Goal: Task Accomplishment & Management: Manage account settings

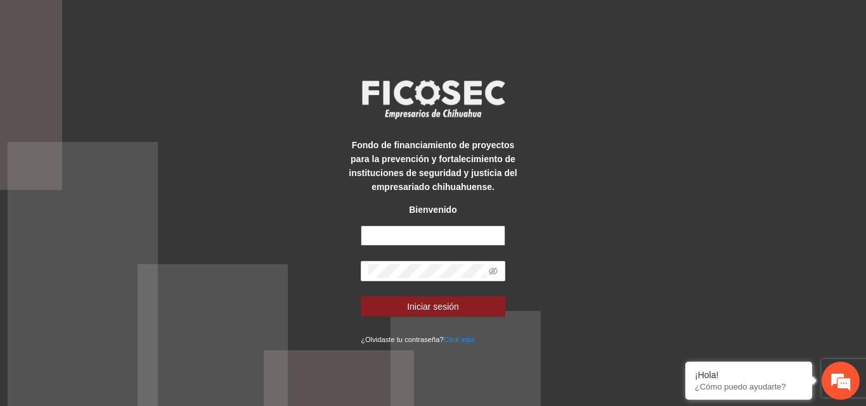
click at [427, 244] on input "text" at bounding box center [433, 236] width 145 height 20
type input "**********"
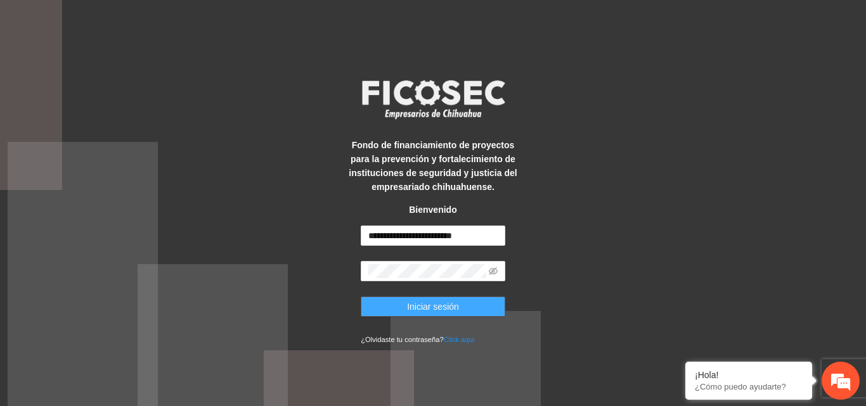
click at [451, 310] on span "Iniciar sesión" at bounding box center [433, 307] width 52 height 14
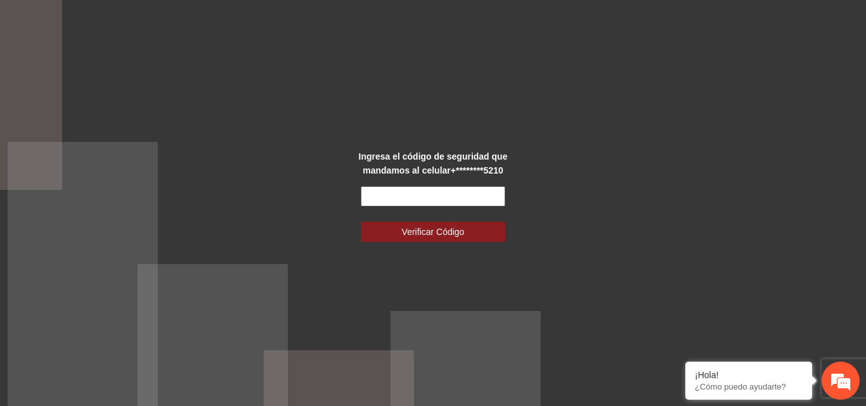
click at [401, 195] on input "text" at bounding box center [433, 196] width 145 height 20
type input "******"
click at [361, 222] on button "Verificar Código" at bounding box center [433, 232] width 145 height 20
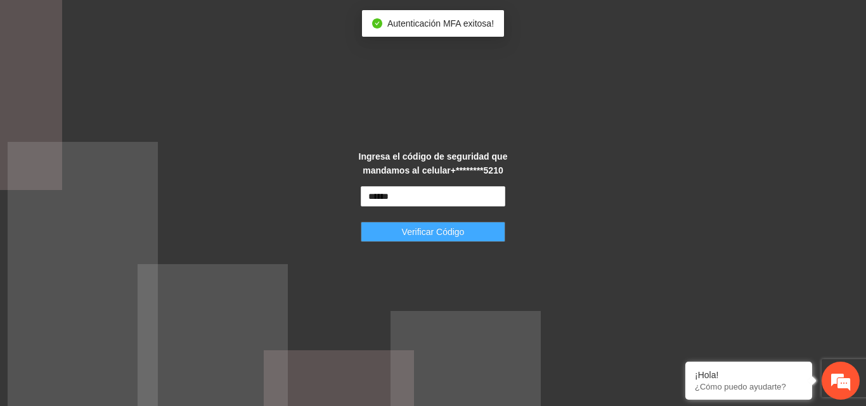
click at [425, 234] on span "Verificar Código" at bounding box center [433, 232] width 63 height 14
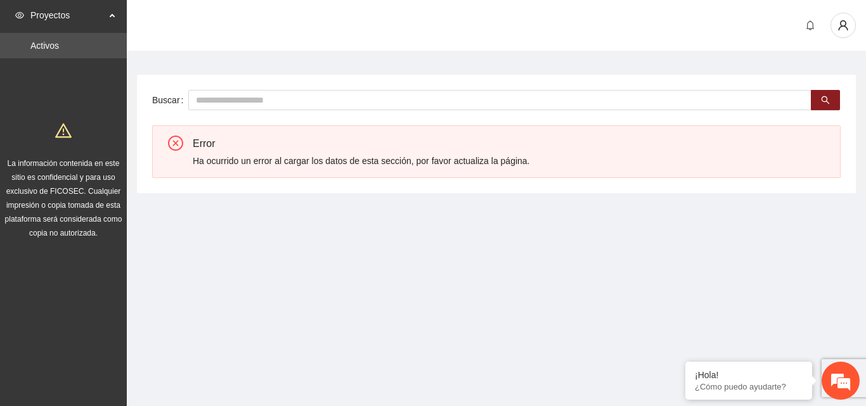
click at [101, 18] on span "Proyectos" at bounding box center [67, 15] width 75 height 25
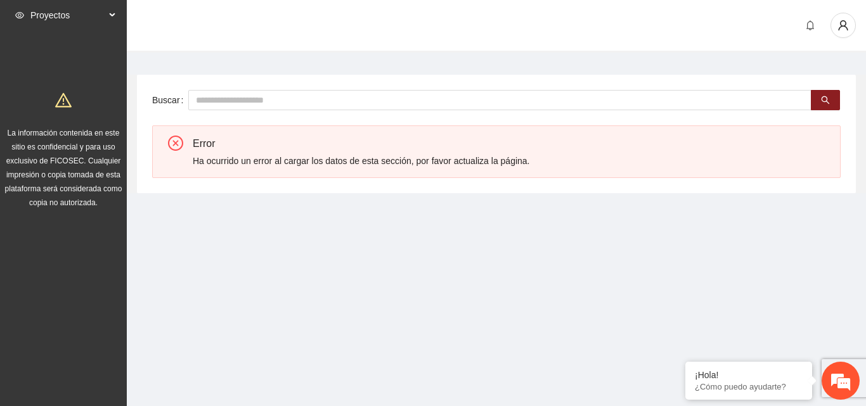
click at [101, 18] on span "Proyectos" at bounding box center [67, 15] width 75 height 25
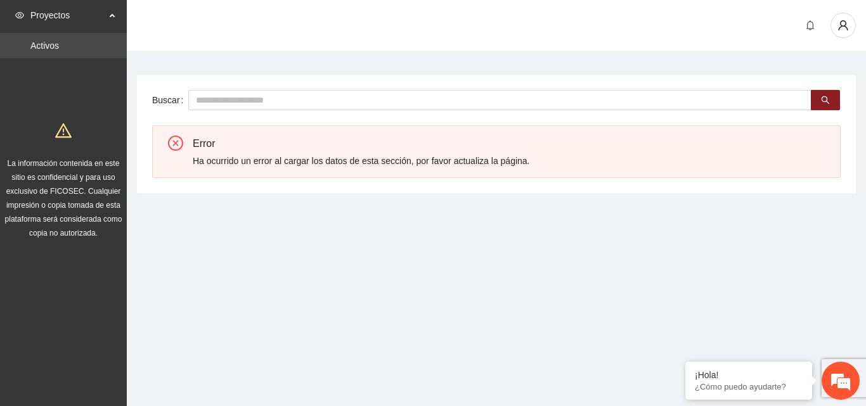
click at [59, 51] on link "Activos" at bounding box center [44, 46] width 29 height 10
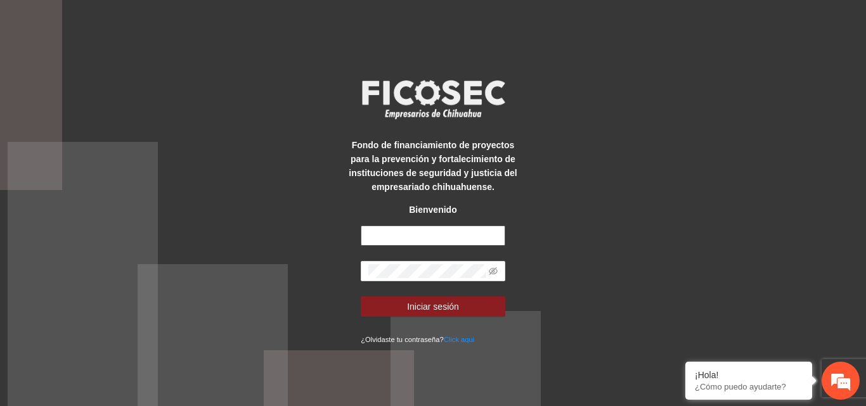
click at [427, 236] on input "text" at bounding box center [433, 236] width 145 height 20
type input "**********"
click at [361, 297] on button "Iniciar sesión" at bounding box center [433, 307] width 145 height 20
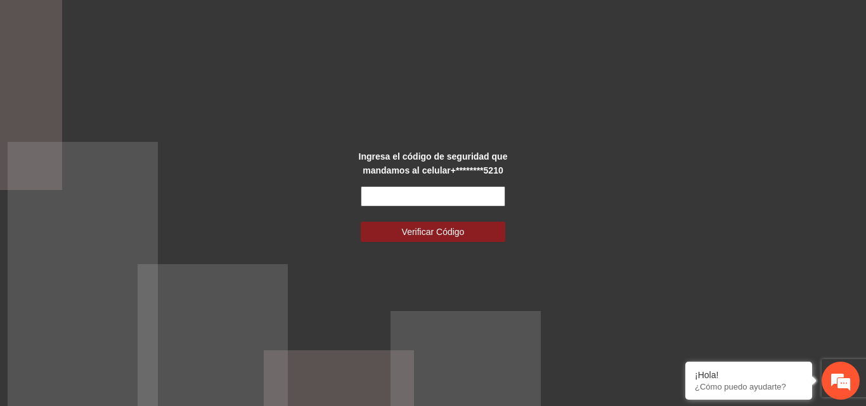
click at [416, 192] on input "text" at bounding box center [433, 196] width 145 height 20
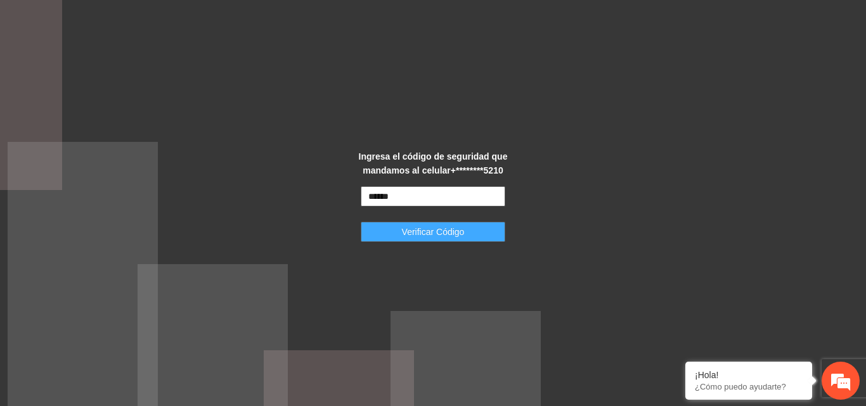
type input "******"
click at [431, 231] on span "Verificar Código" at bounding box center [433, 232] width 63 height 14
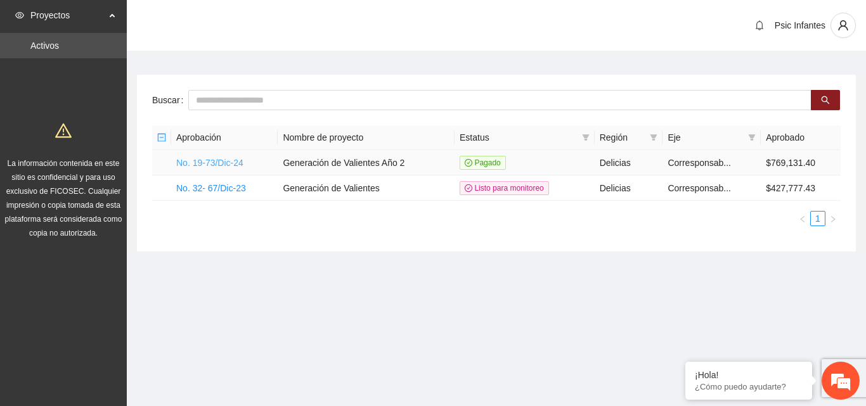
click at [213, 162] on link "No. 19-73/Dic-24" at bounding box center [209, 163] width 67 height 10
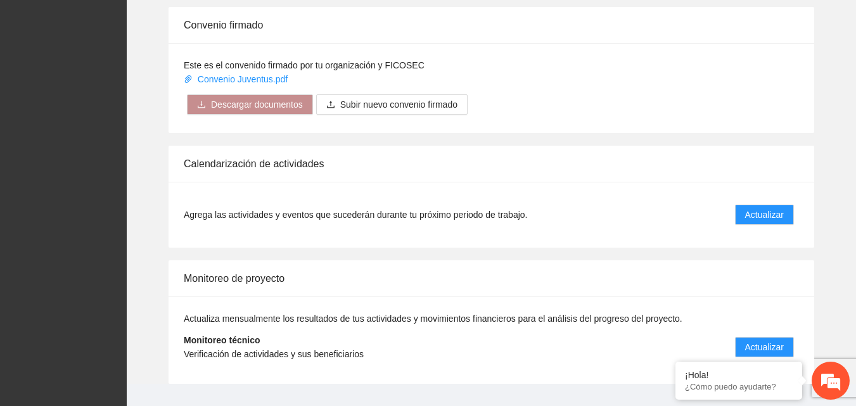
scroll to position [1017, 0]
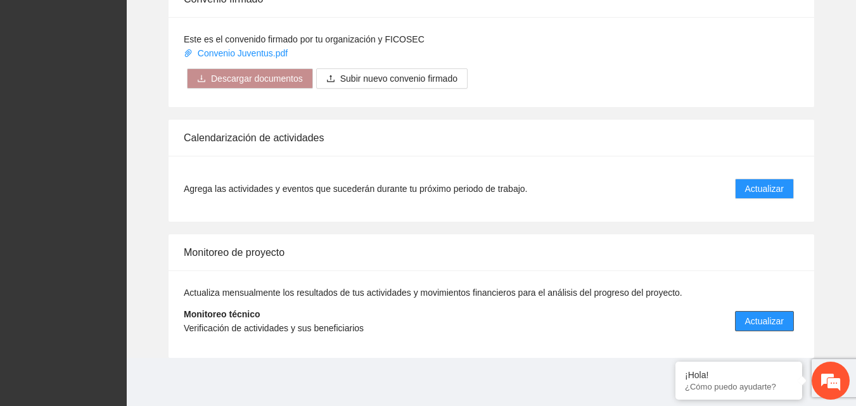
click at [756, 318] on span "Actualizar" at bounding box center [764, 321] width 39 height 14
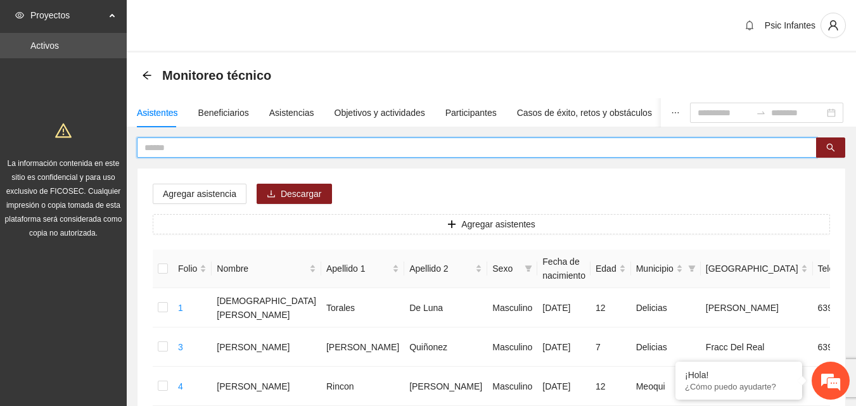
click at [237, 148] on input "text" at bounding box center [472, 148] width 655 height 14
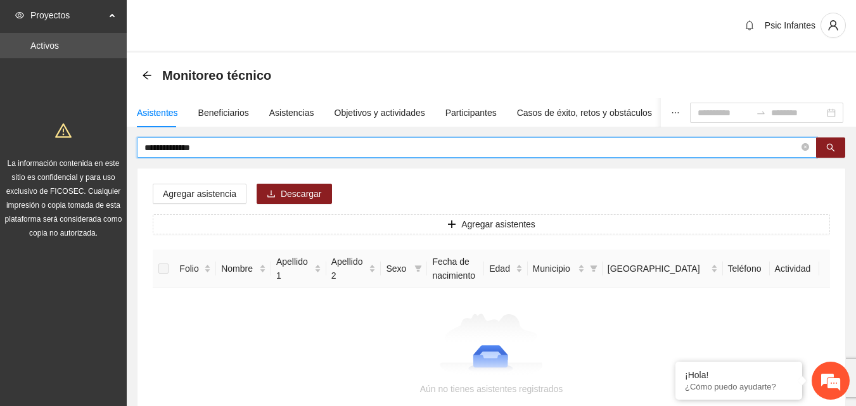
type input "**********"
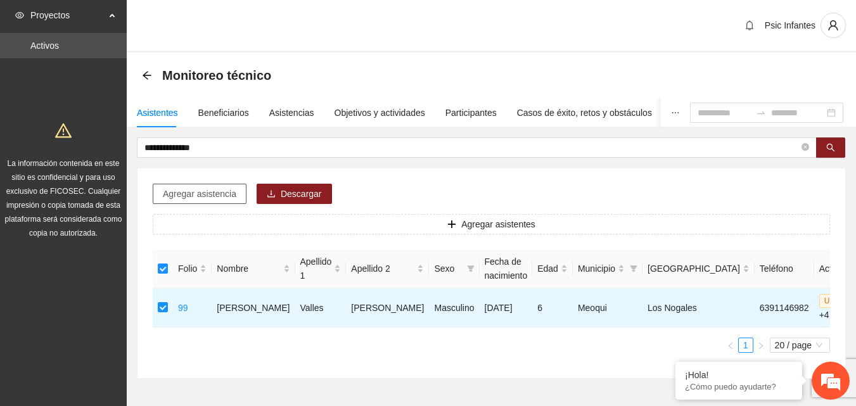
click at [203, 197] on span "Agregar asistencia" at bounding box center [200, 194] width 74 height 14
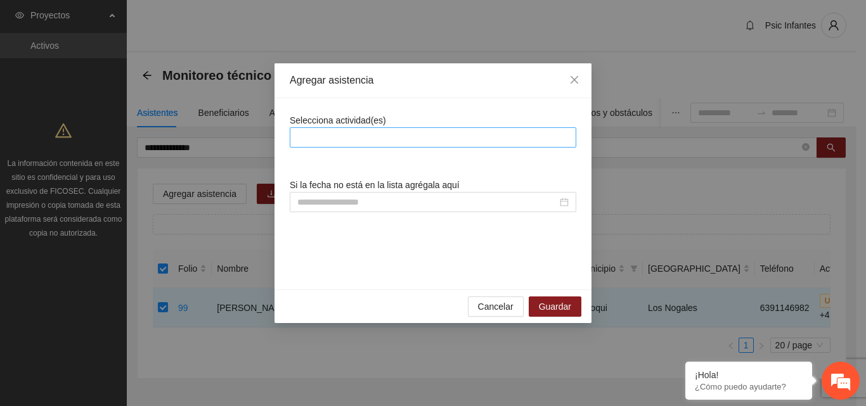
click at [373, 135] on div at bounding box center [433, 137] width 280 height 15
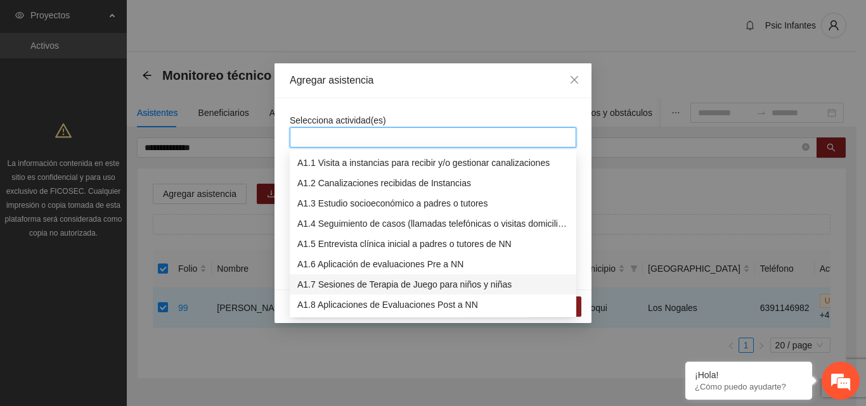
click at [358, 285] on div "A1.7 Sesiones de Terapia de Juego para niños y niñas" at bounding box center [432, 285] width 271 height 14
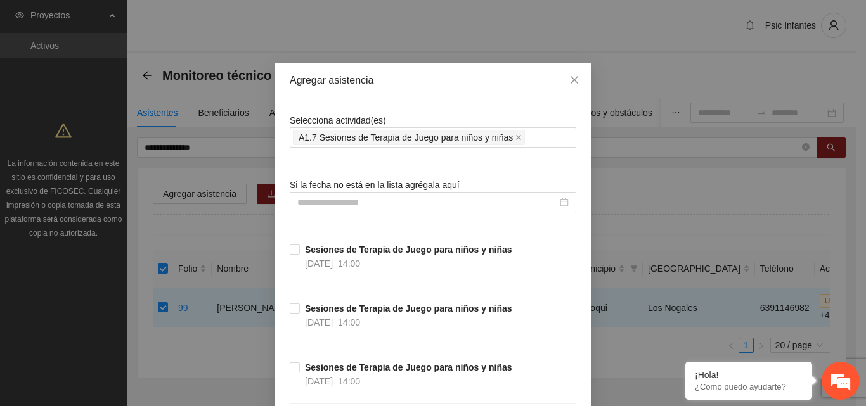
click at [451, 79] on div "Agregar asistencia" at bounding box center [433, 81] width 287 height 14
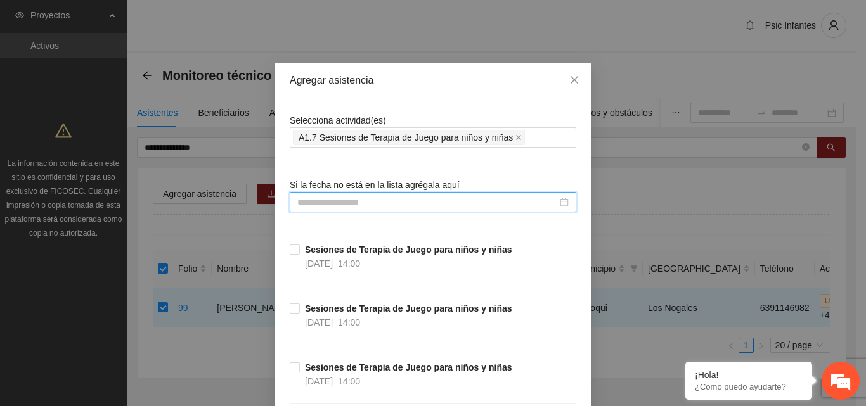
click at [339, 201] on input at bounding box center [427, 202] width 260 height 14
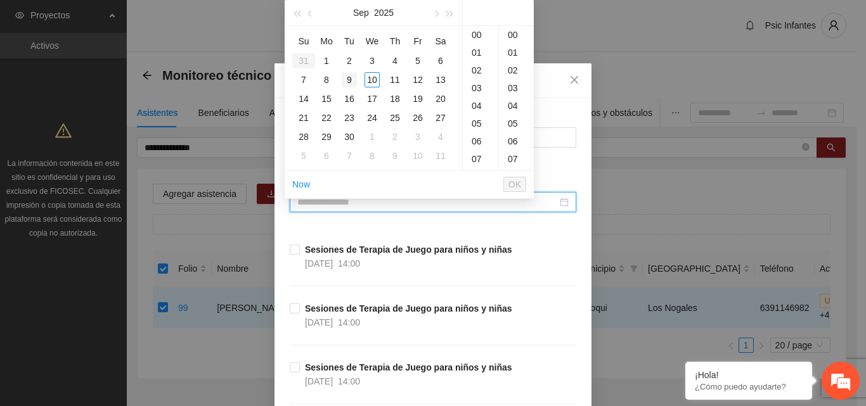
click at [348, 80] on div "9" at bounding box center [349, 79] width 15 height 15
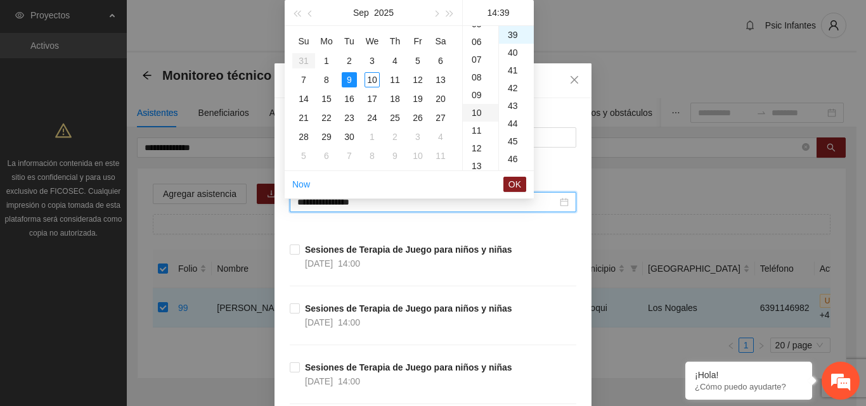
click at [480, 112] on div "10" at bounding box center [480, 113] width 35 height 18
click at [517, 34] on div "00" at bounding box center [516, 35] width 35 height 18
type input "**********"
click at [514, 183] on span "OK" at bounding box center [514, 184] width 13 height 14
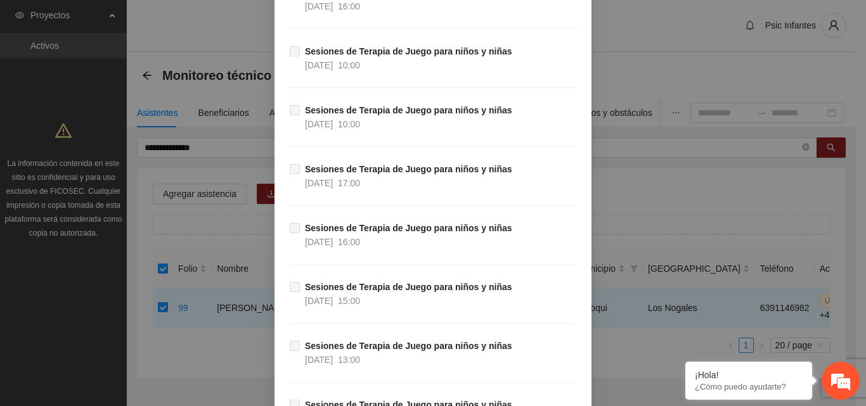
scroll to position [11191, 0]
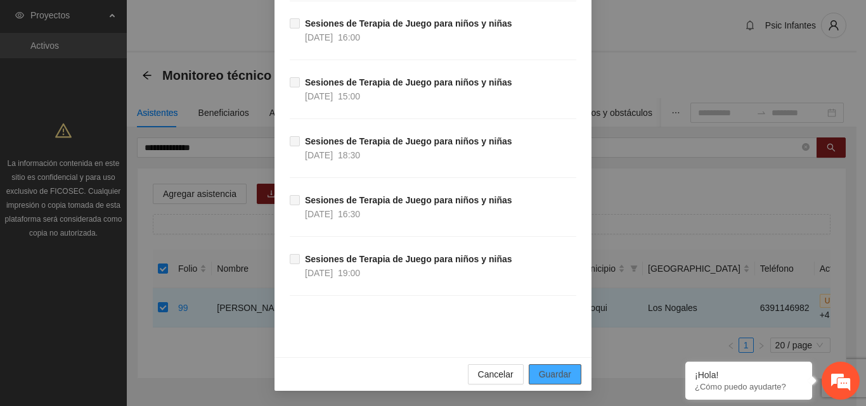
click at [550, 376] on span "Guardar" at bounding box center [555, 375] width 32 height 14
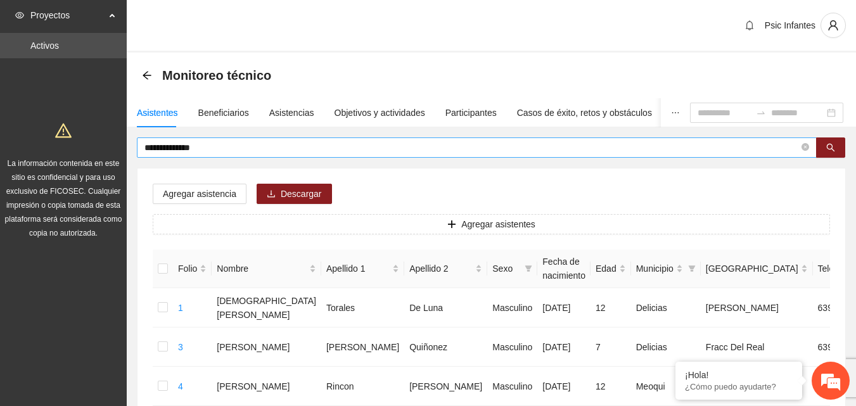
click at [207, 153] on input "**********" at bounding box center [472, 148] width 655 height 14
type input "*"
type input "*****"
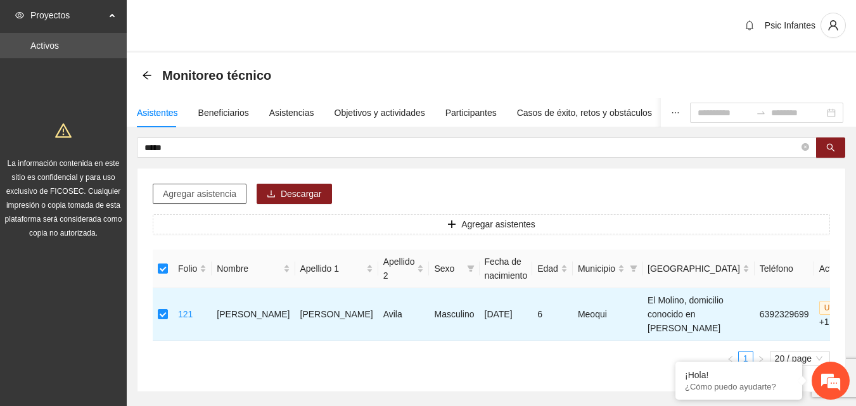
click at [206, 193] on span "Agregar asistencia" at bounding box center [200, 194] width 74 height 14
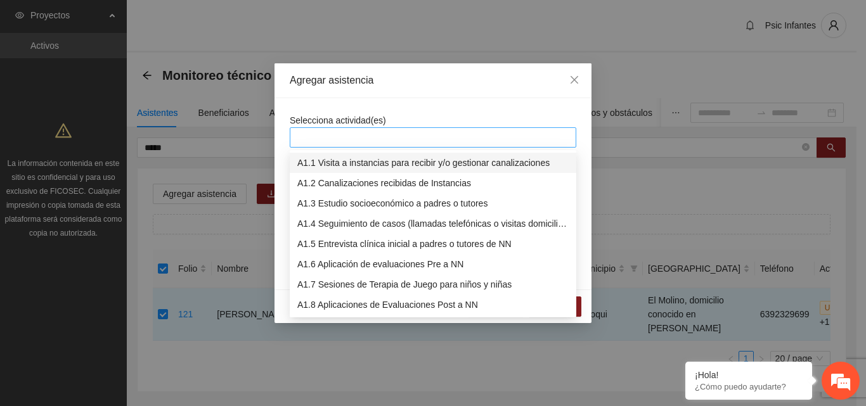
click at [335, 134] on div at bounding box center [433, 137] width 280 height 15
click at [363, 243] on div "A1.5 Entrevista clínica inicial a padres o tutores de NN" at bounding box center [432, 244] width 271 height 14
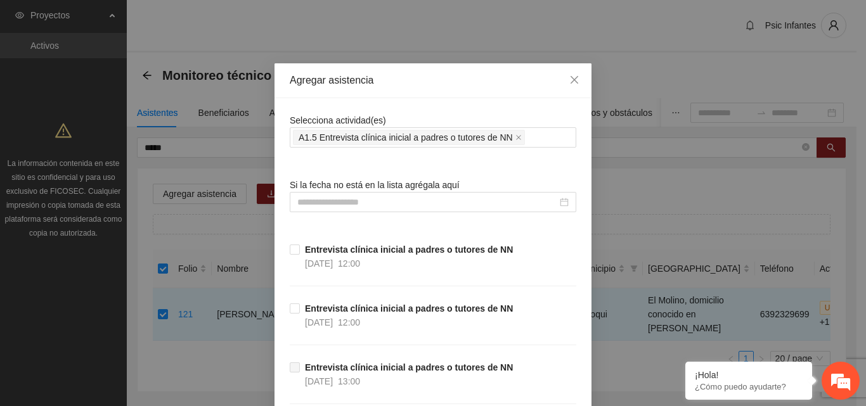
click at [443, 90] on div "Agregar asistencia" at bounding box center [432, 80] width 317 height 35
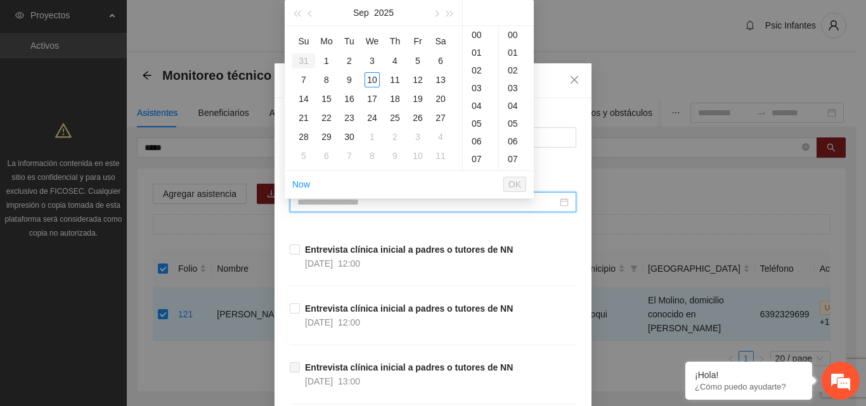
click at [345, 202] on input at bounding box center [427, 202] width 260 height 14
type input "**********"
click at [348, 79] on div "9" at bounding box center [349, 79] width 15 height 15
click at [480, 80] on div "11" at bounding box center [480, 85] width 35 height 18
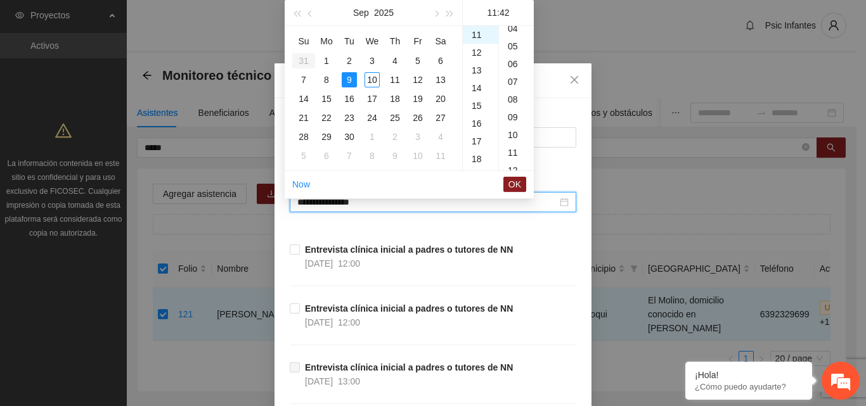
scroll to position [0, 0]
click at [512, 34] on div "00" at bounding box center [516, 35] width 35 height 18
type input "**********"
click at [516, 182] on span "OK" at bounding box center [514, 184] width 13 height 14
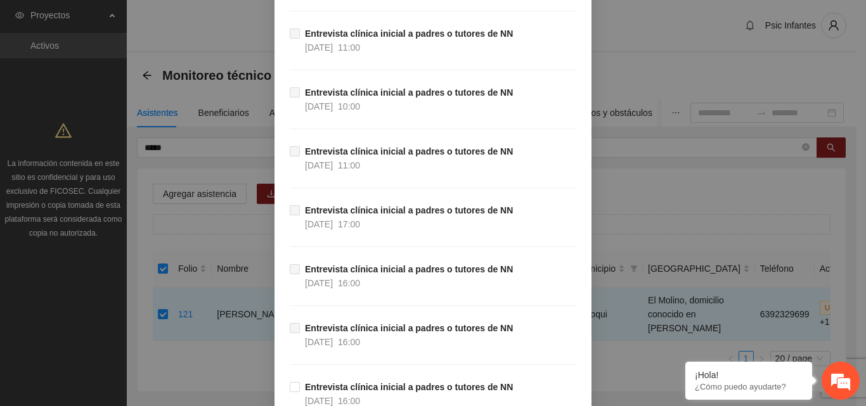
scroll to position [1111, 0]
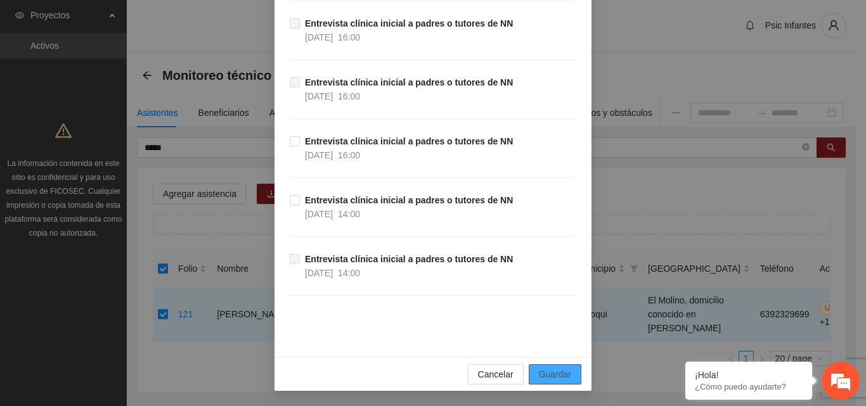
click at [558, 380] on span "Guardar" at bounding box center [555, 375] width 32 height 14
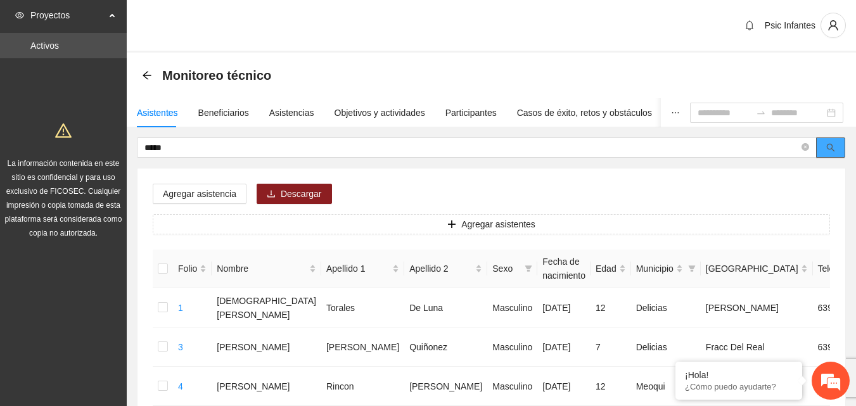
click at [841, 152] on button "button" at bounding box center [830, 148] width 29 height 20
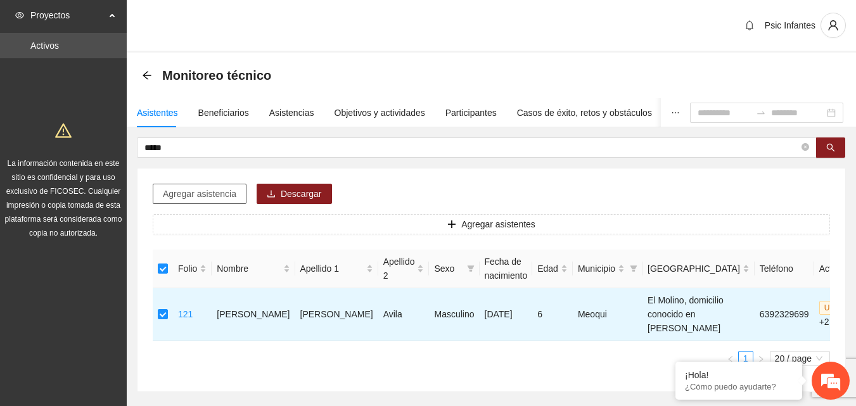
click at [195, 190] on span "Agregar asistencia" at bounding box center [200, 194] width 74 height 14
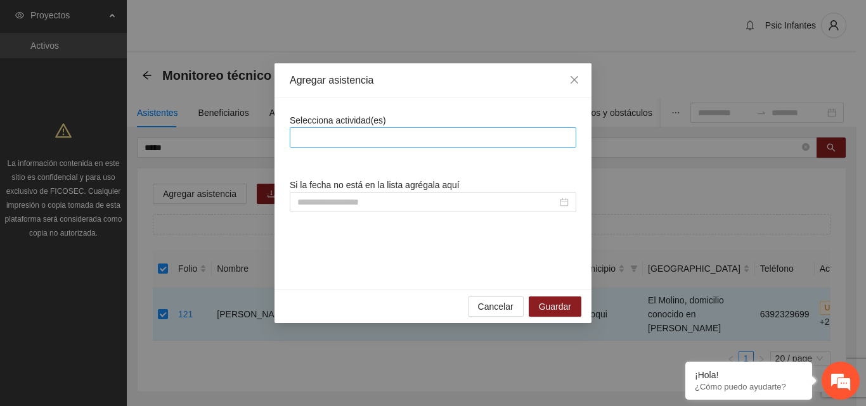
click at [359, 135] on div at bounding box center [433, 137] width 280 height 15
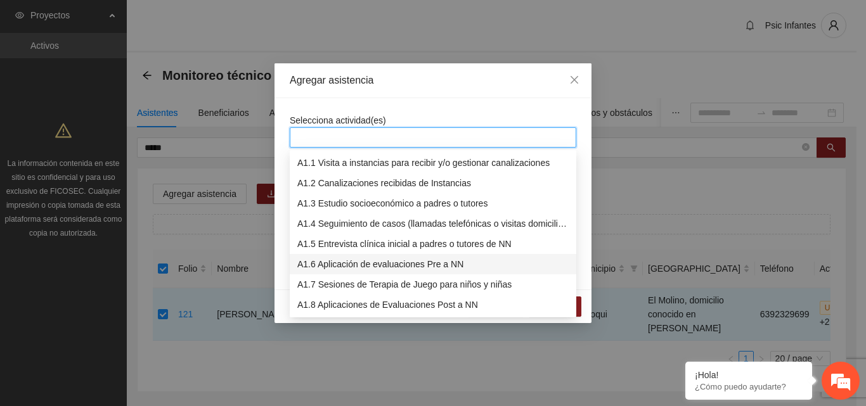
click at [373, 264] on div "A1.6 Aplicación de evaluaciones Pre a NN" at bounding box center [432, 264] width 271 height 14
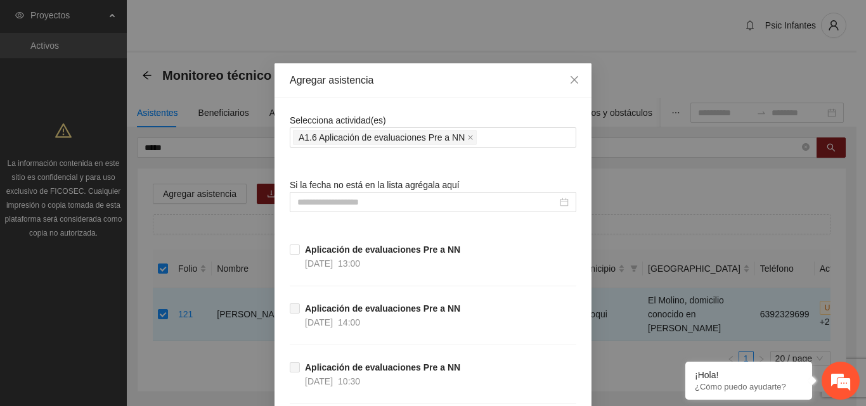
click at [423, 94] on div "Agregar asistencia" at bounding box center [432, 80] width 317 height 35
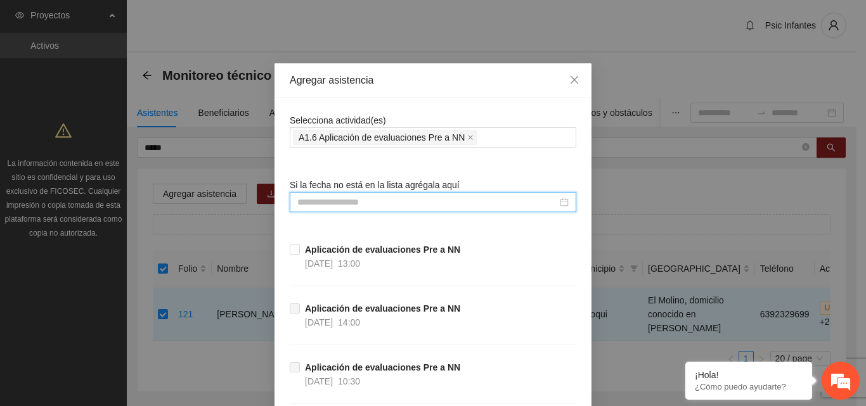
click at [354, 202] on input at bounding box center [427, 202] width 260 height 14
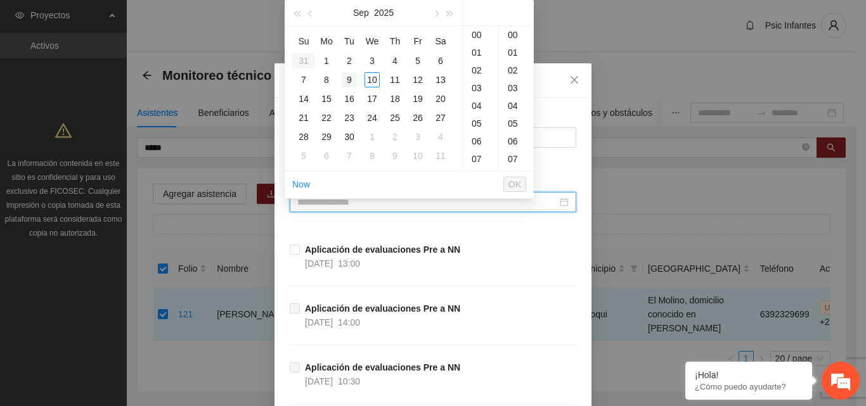
click at [351, 79] on div "9" at bounding box center [349, 79] width 15 height 15
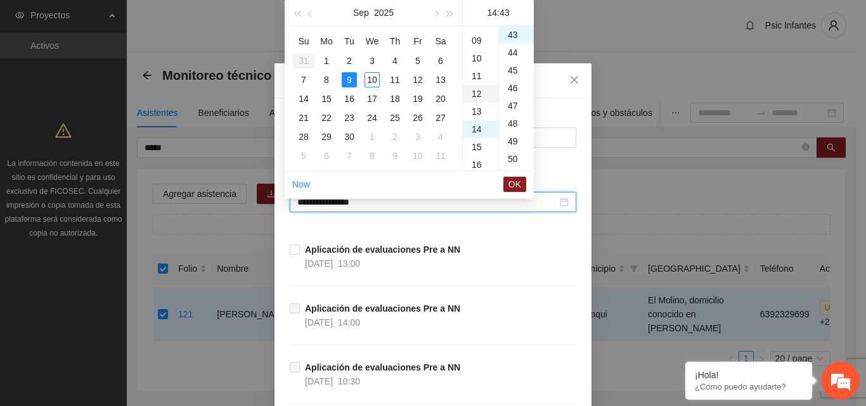
click at [477, 91] on div "12" at bounding box center [480, 94] width 35 height 18
click at [513, 35] on div "00" at bounding box center [516, 35] width 35 height 18
type input "**********"
click at [513, 183] on span "OK" at bounding box center [514, 184] width 13 height 14
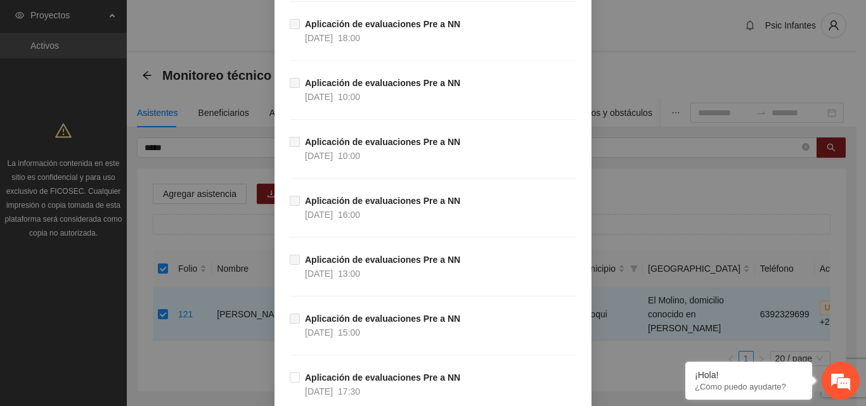
scroll to position [2349, 0]
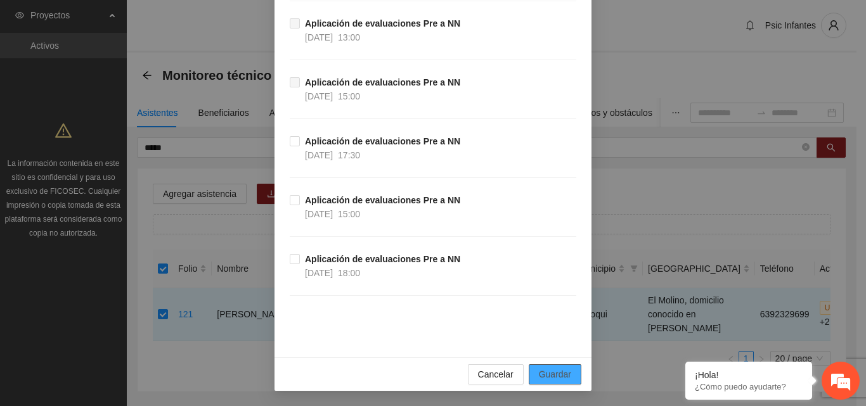
click at [546, 376] on span "Guardar" at bounding box center [555, 375] width 32 height 14
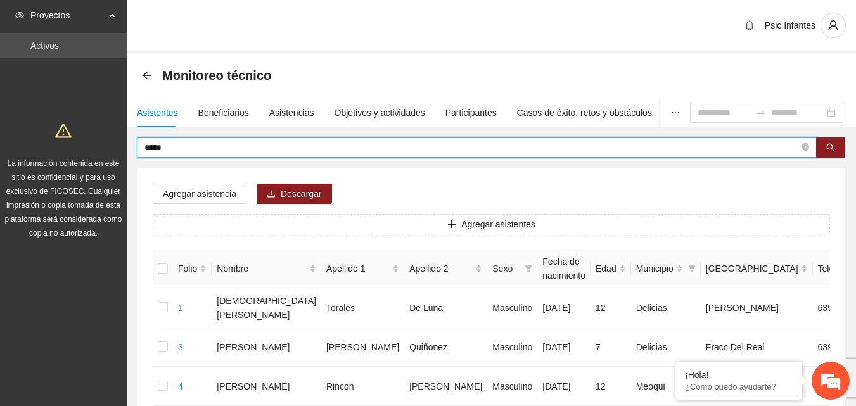
click at [183, 145] on input "*****" at bounding box center [472, 148] width 655 height 14
type input "*"
type input "**********"
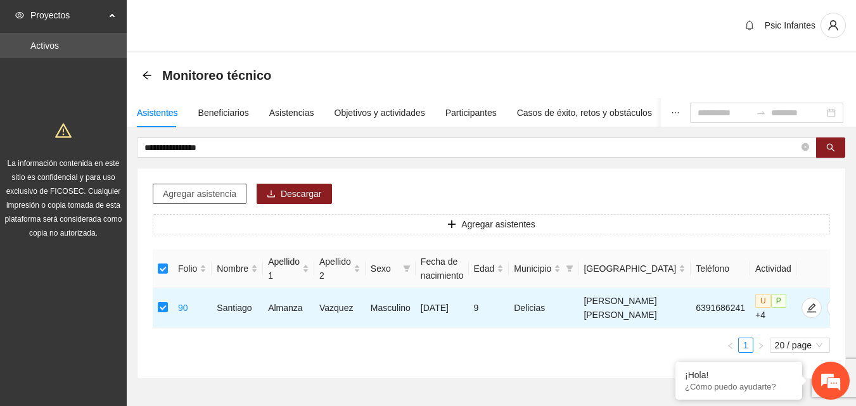
click at [203, 190] on span "Agregar asistencia" at bounding box center [200, 194] width 74 height 14
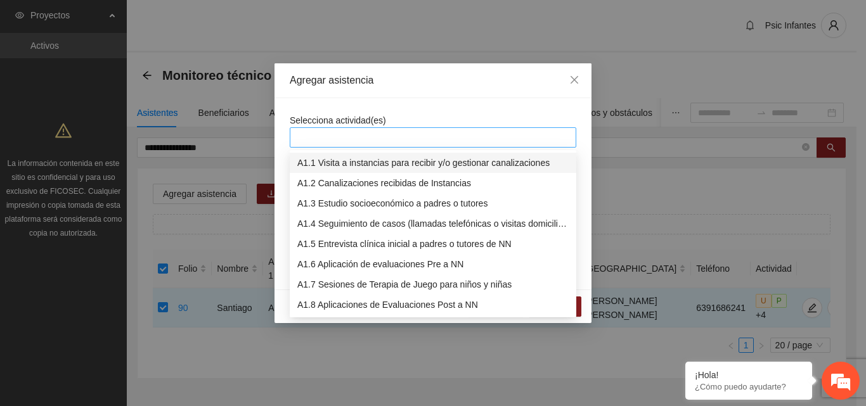
click at [400, 135] on div at bounding box center [433, 137] width 280 height 15
click at [372, 281] on div "A1.7 Sesiones de Terapia de Juego para niños y niñas" at bounding box center [432, 285] width 271 height 14
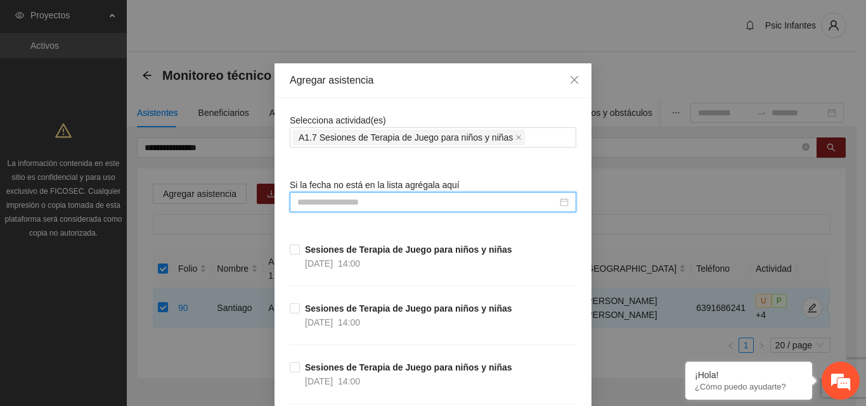
click at [347, 204] on input at bounding box center [427, 202] width 260 height 14
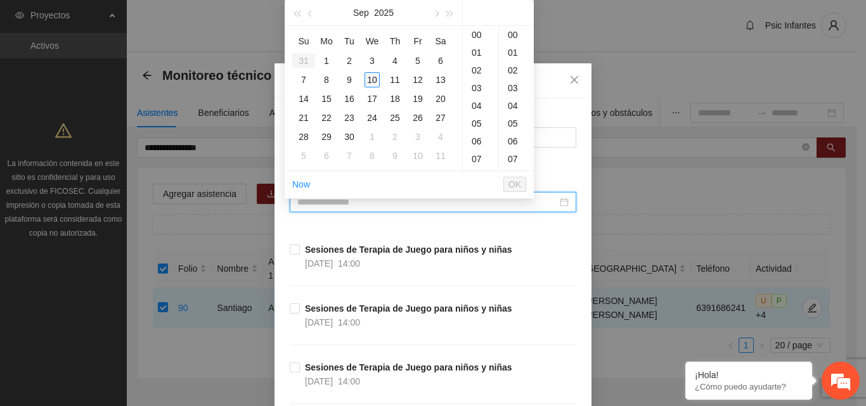
click at [371, 82] on div "10" at bounding box center [371, 79] width 15 height 15
click at [514, 35] on div "00" at bounding box center [516, 35] width 35 height 18
type input "**********"
click at [518, 186] on span "OK" at bounding box center [514, 184] width 13 height 14
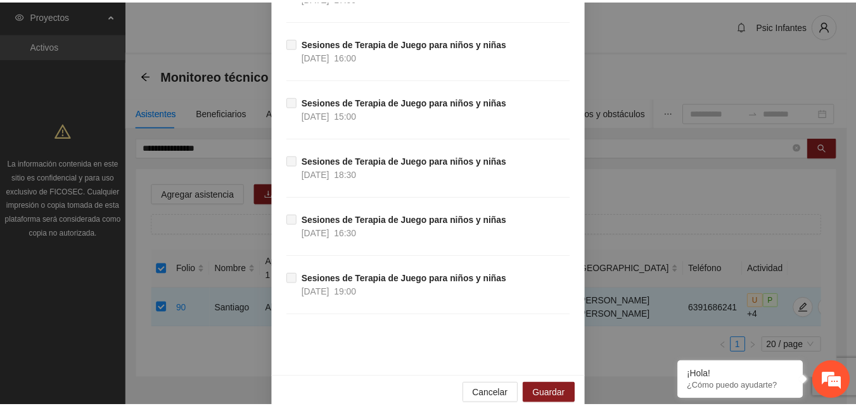
scroll to position [11191, 0]
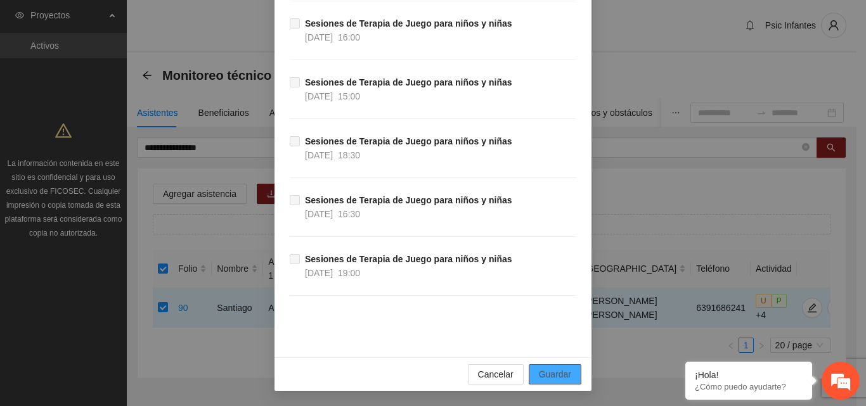
click at [558, 376] on span "Guardar" at bounding box center [555, 375] width 32 height 14
